Goal: Transaction & Acquisition: Purchase product/service

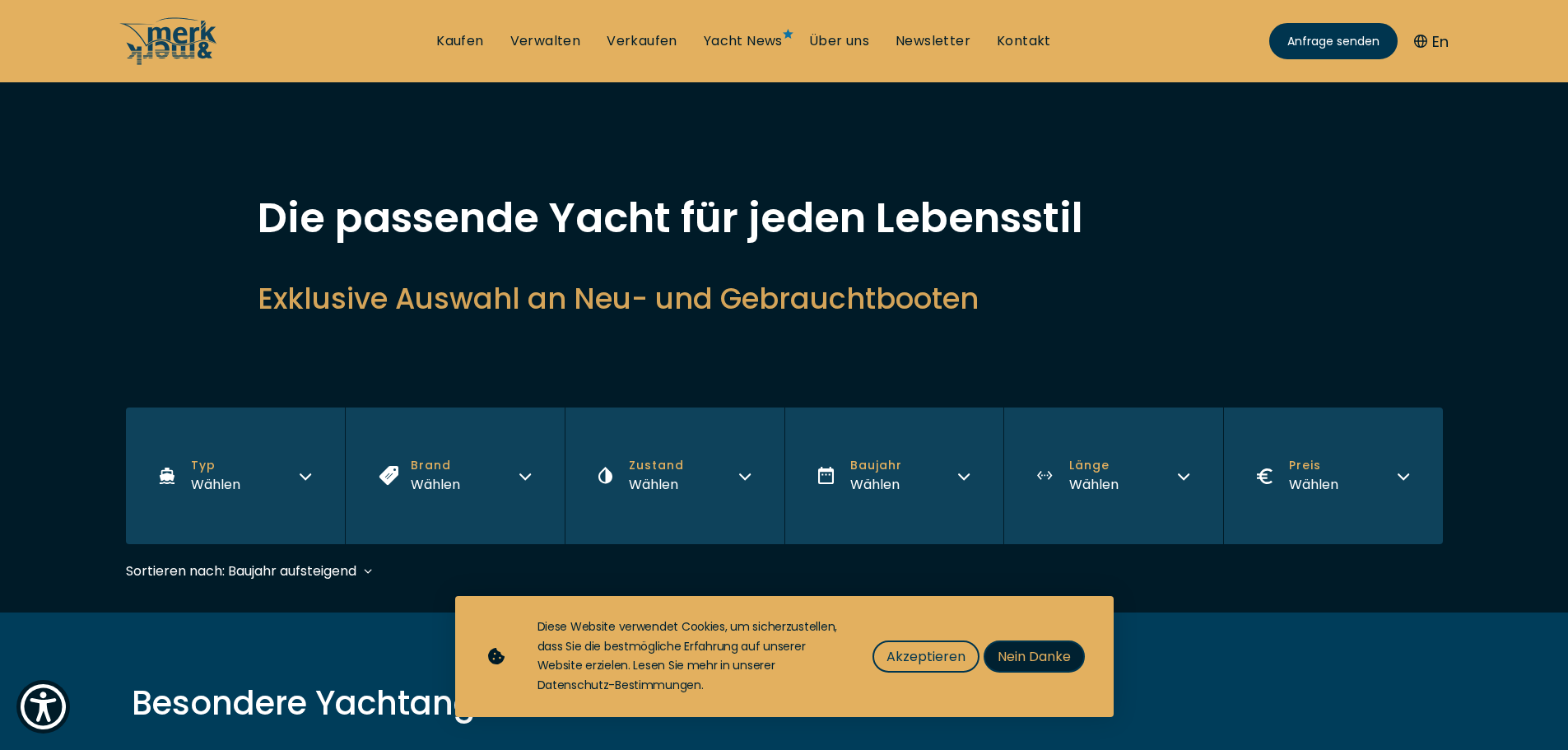
click at [1019, 653] on span "Nein Danke" at bounding box center [1034, 656] width 74 height 20
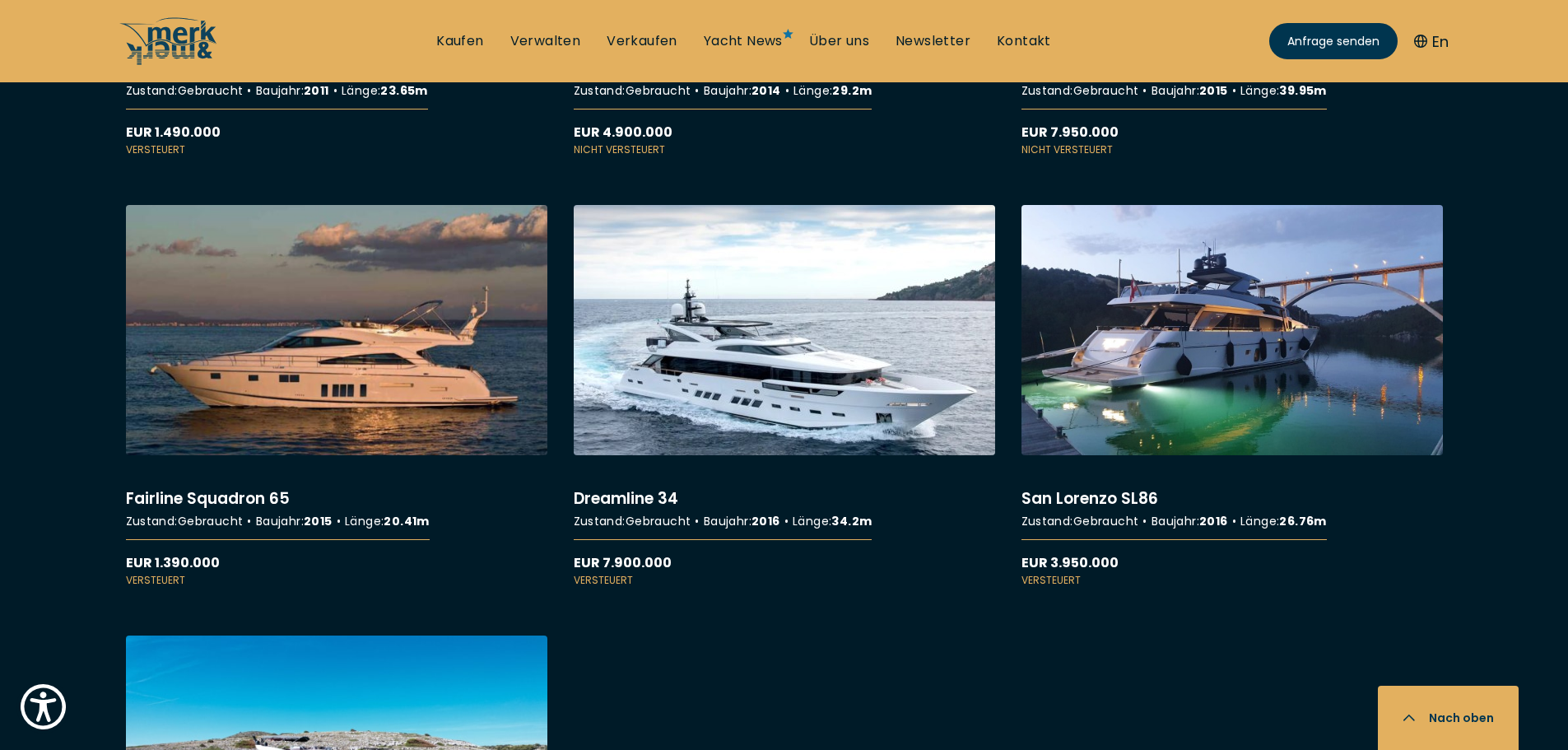
scroll to position [2716, 0]
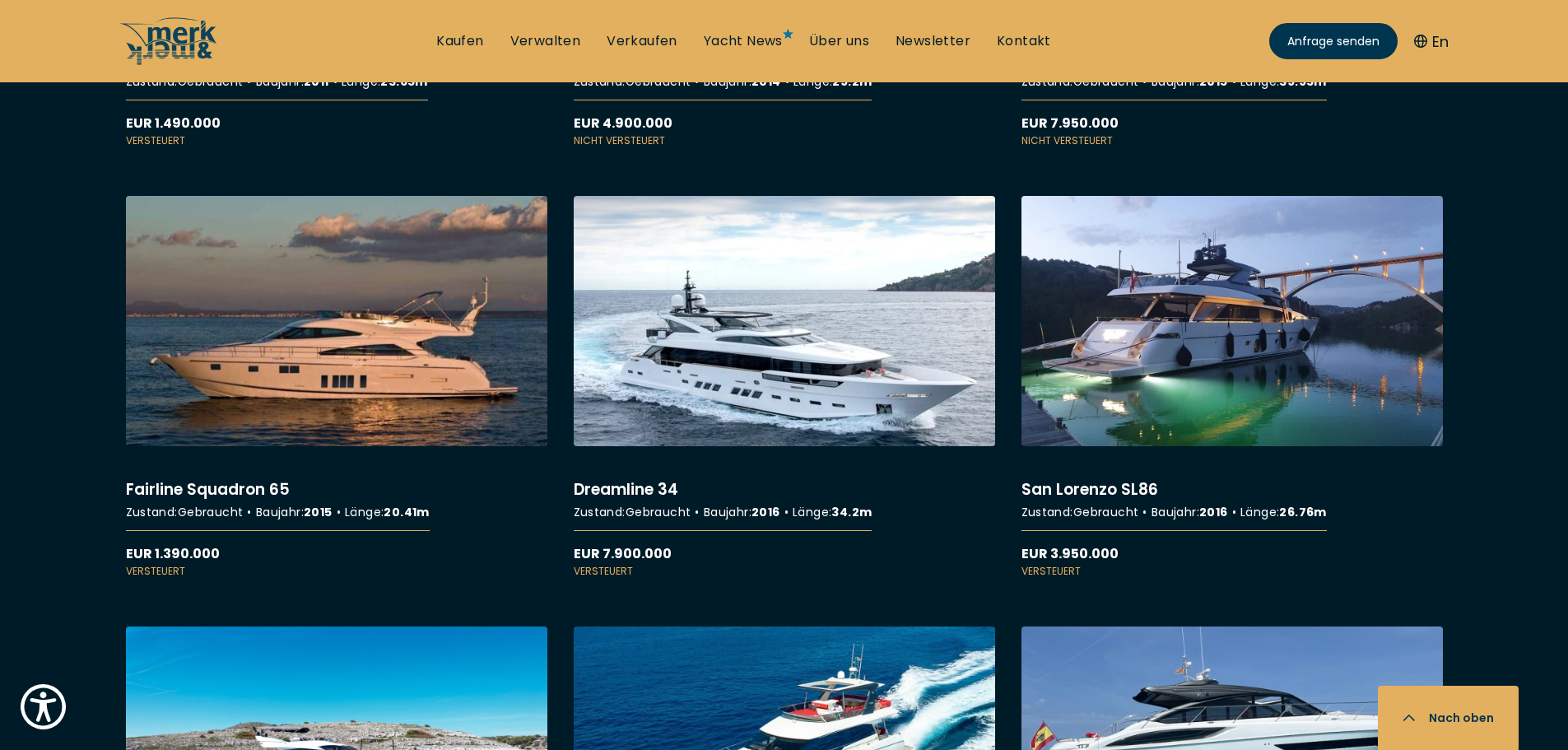
click at [782, 358] on link "More details about Dreamline 34" at bounding box center [784, 387] width 422 height 382
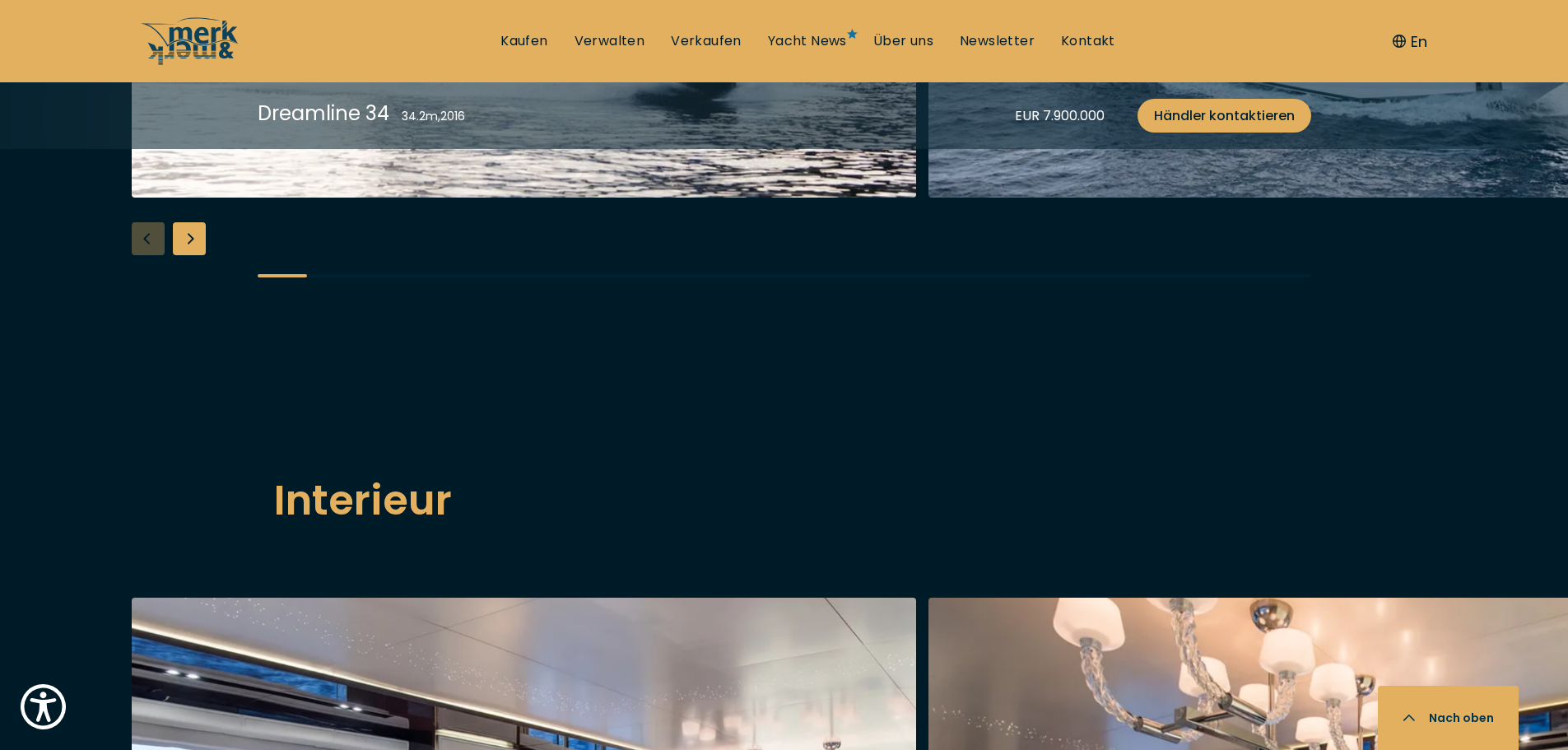
scroll to position [1894, 0]
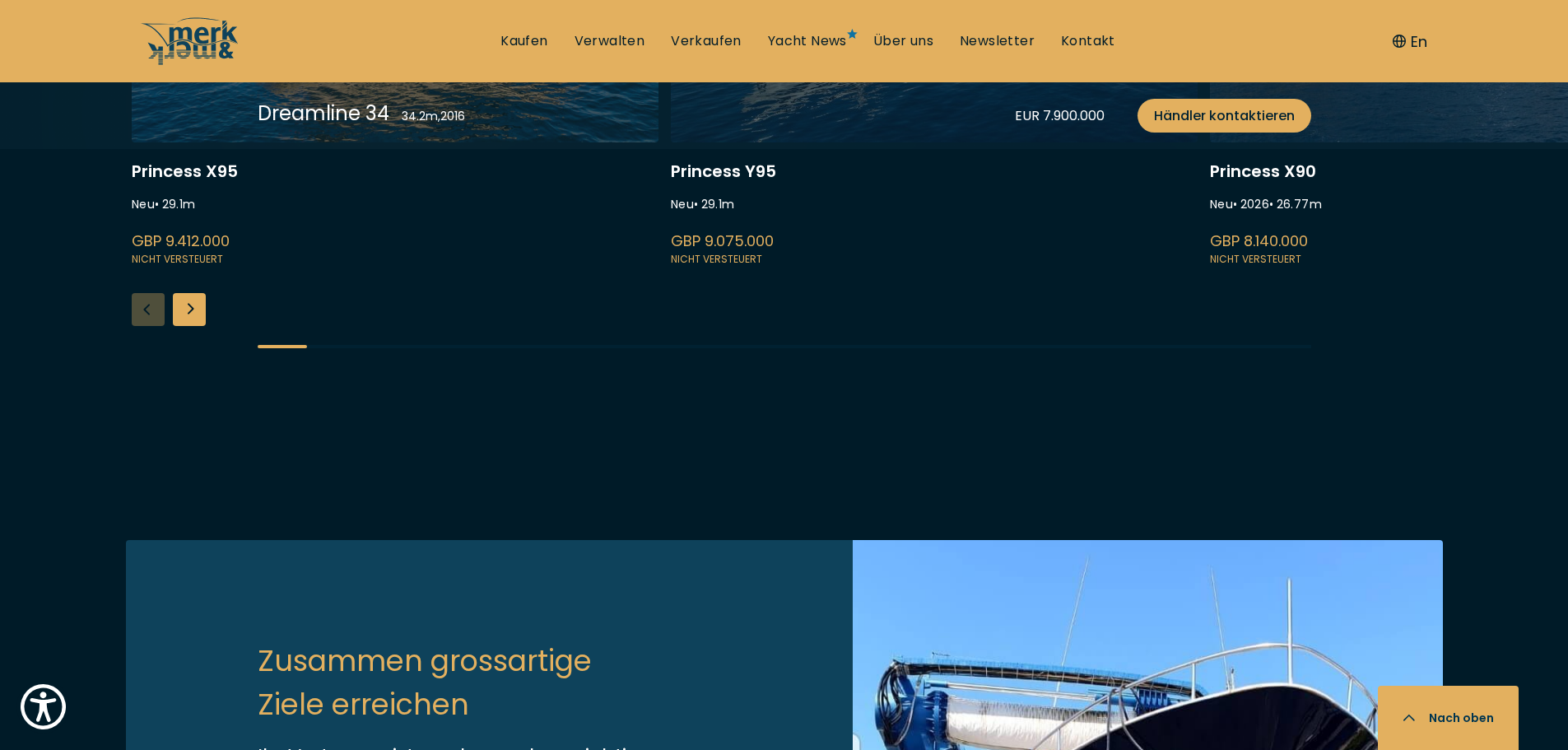
scroll to position [3457, 0]
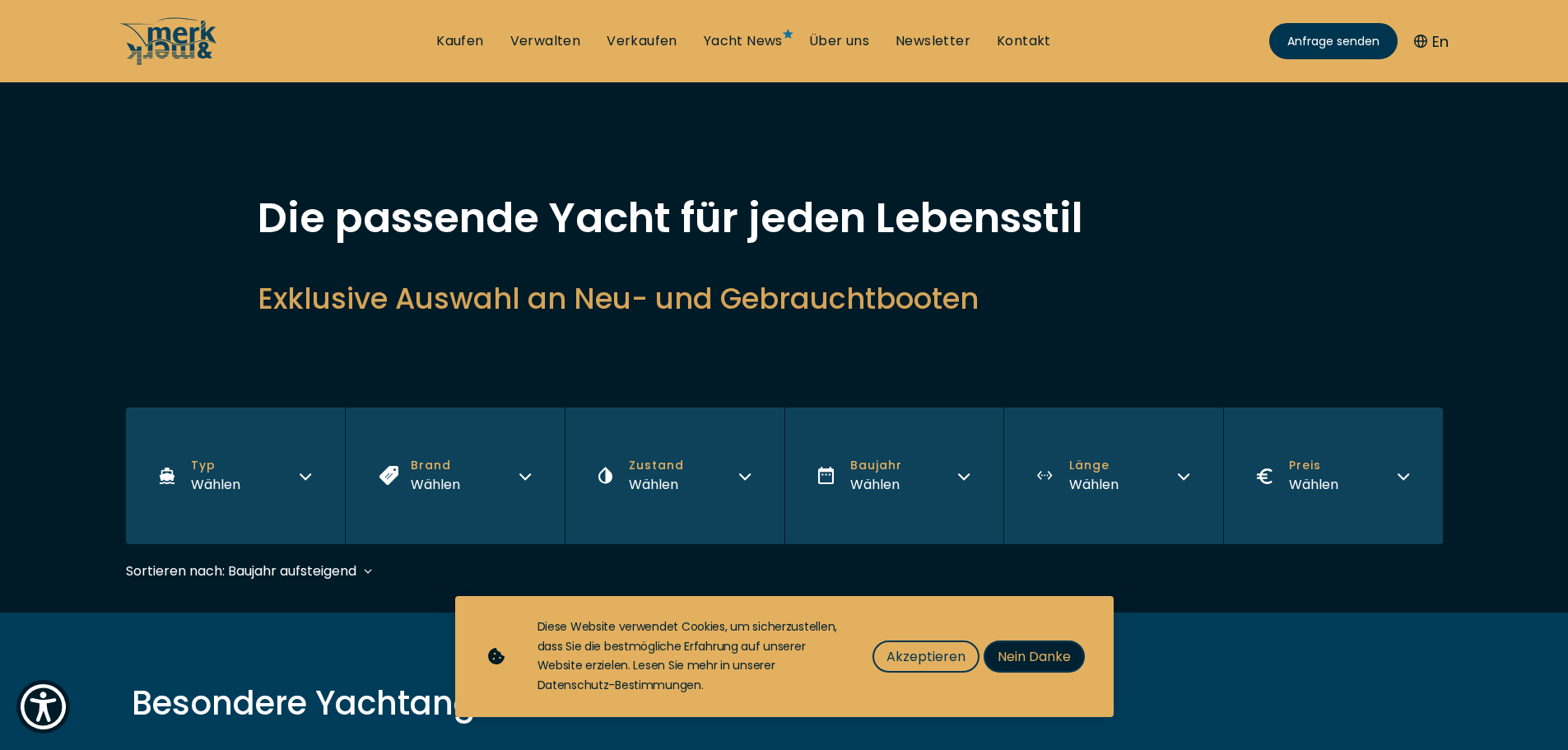
click at [1042, 648] on span "Nein Danke" at bounding box center [1034, 656] width 74 height 20
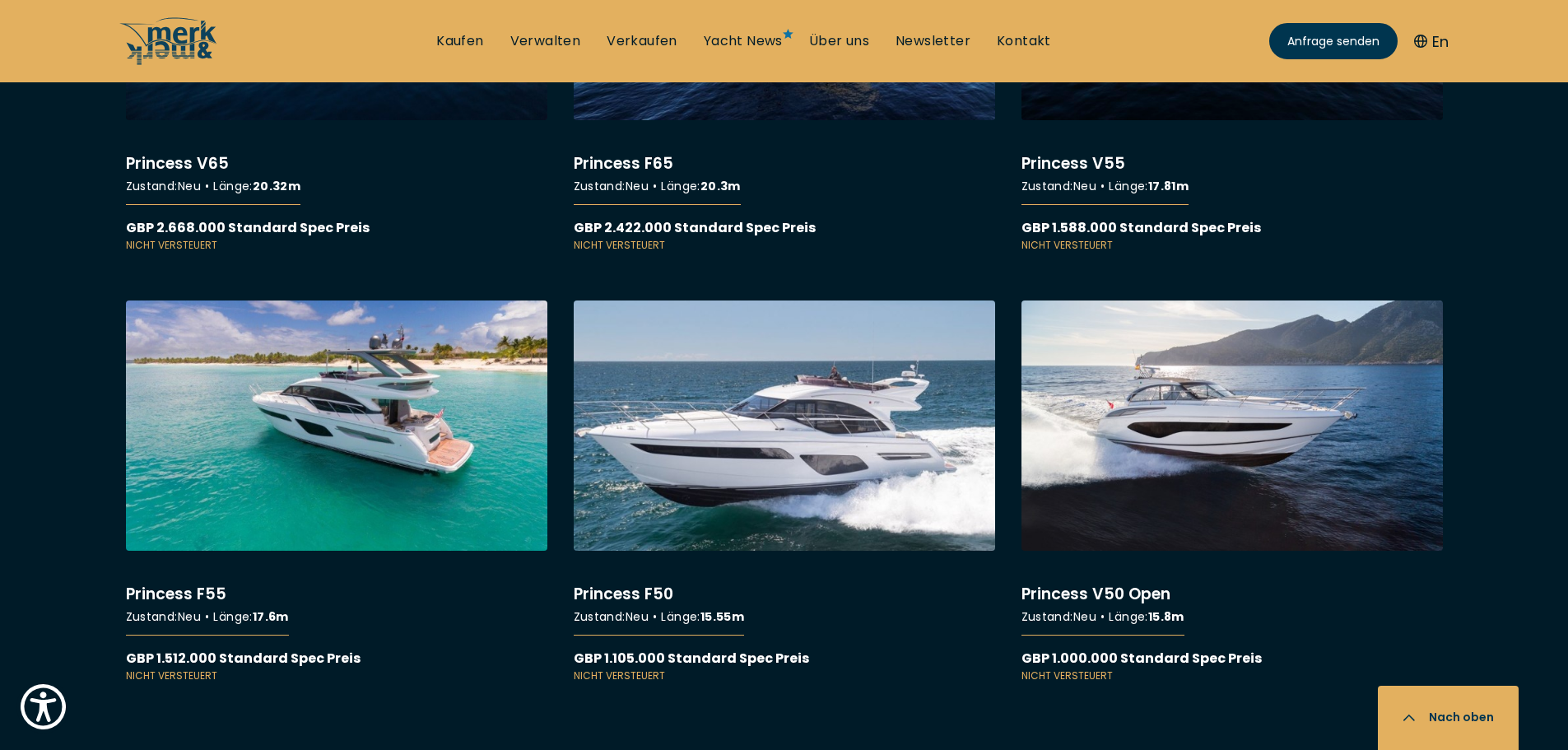
scroll to position [13993, 0]
